Goal: Task Accomplishment & Management: Use online tool/utility

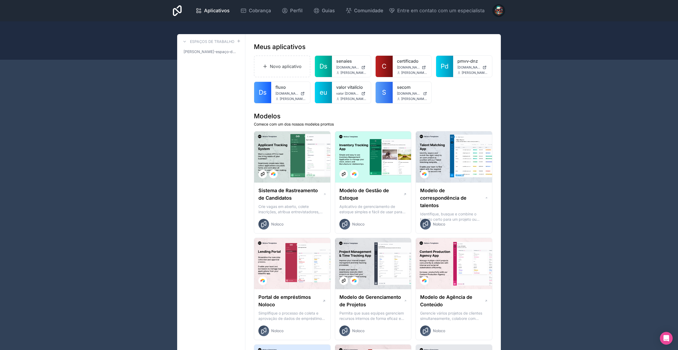
click at [0, 0] on icon at bounding box center [0, 0] width 0 height 0
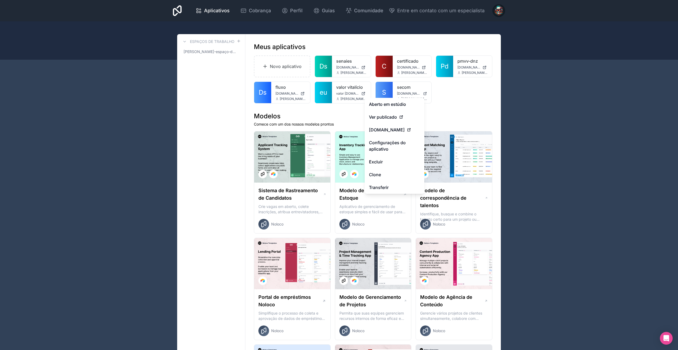
click at [385, 173] on link "Clone" at bounding box center [395, 174] width 60 height 13
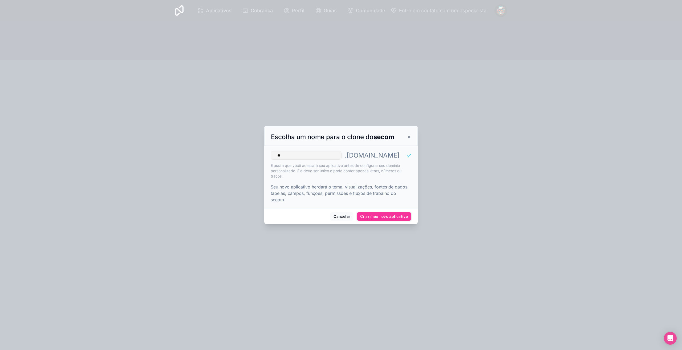
type input "*"
type input "**********"
click at [389, 219] on font "Criar meu novo aplicativo" at bounding box center [384, 216] width 48 height 5
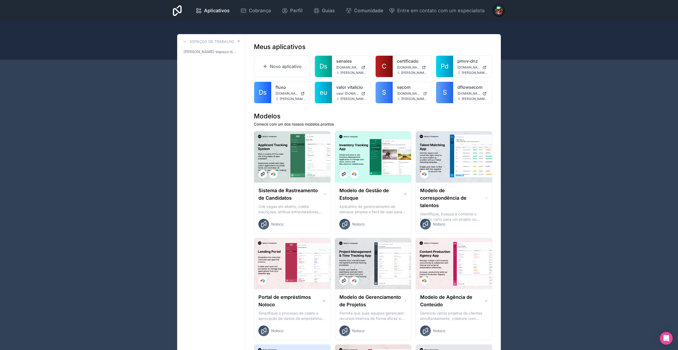
click at [388, 95] on link "S" at bounding box center [384, 92] width 17 height 21
